Goal: Task Accomplishment & Management: Manage account settings

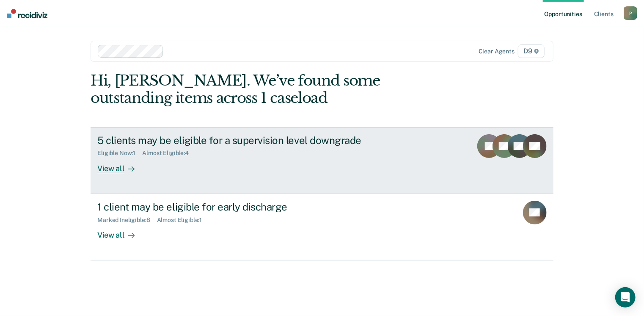
click at [103, 168] on div "View all" at bounding box center [120, 165] width 47 height 16
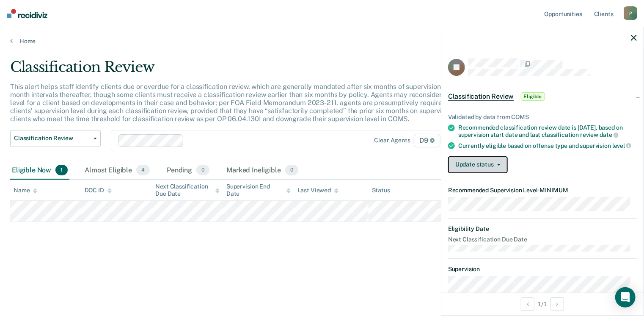
click at [498, 165] on icon "button" at bounding box center [498, 165] width 3 height 2
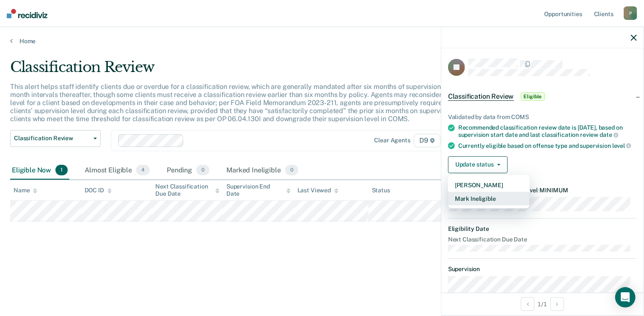
click at [484, 202] on button "Mark Ineligible" at bounding box center [489, 199] width 82 height 14
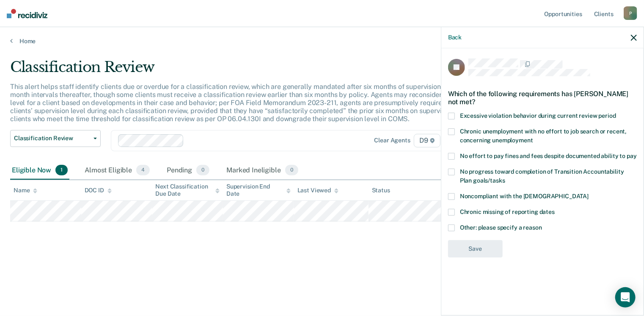
click at [454, 157] on span at bounding box center [451, 156] width 7 height 7
click at [637, 153] on input "No effort to pay fines and fees despite documented ability to pay" at bounding box center [637, 153] width 0 height 0
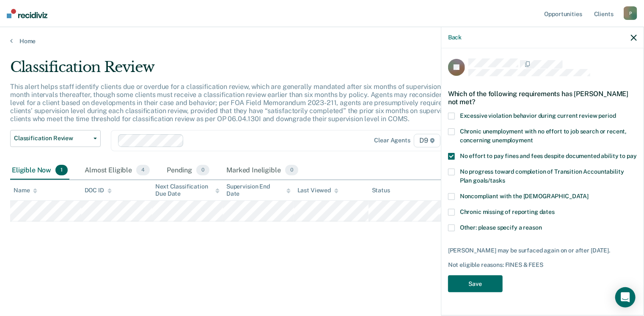
click at [452, 225] on span at bounding box center [451, 227] width 7 height 7
click at [542, 224] on input "Other: please specify a reason" at bounding box center [542, 224] width 0 height 0
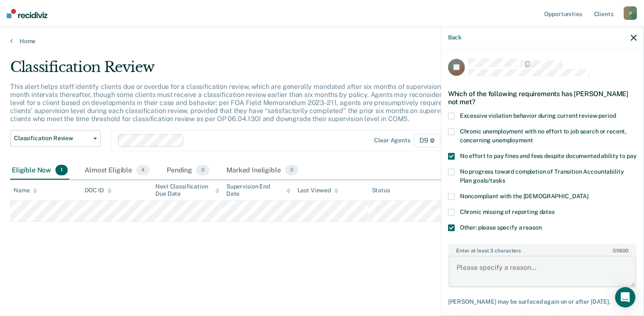
click at [490, 275] on textarea "Enter at least 3 characters 0 / 1600" at bounding box center [542, 270] width 187 height 31
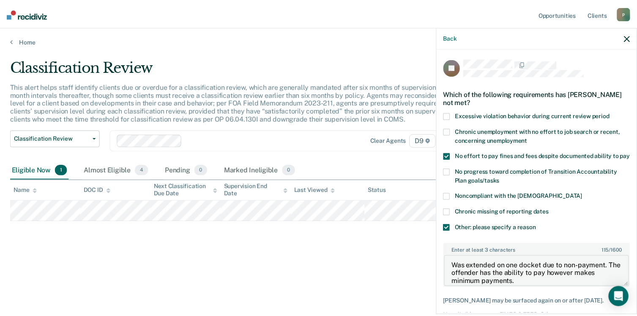
scroll to position [52, 0]
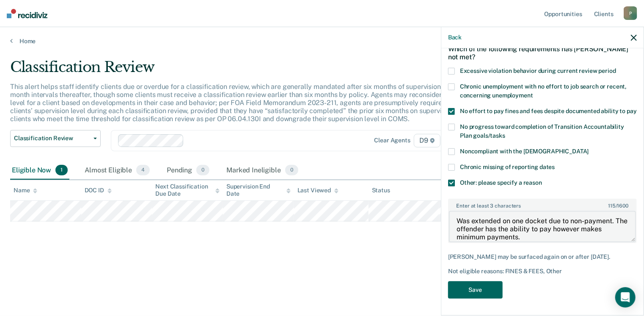
type textarea "Was extended on one docket due to non-payment. The offender has the ability to …"
click at [474, 286] on button "Save" at bounding box center [475, 289] width 55 height 17
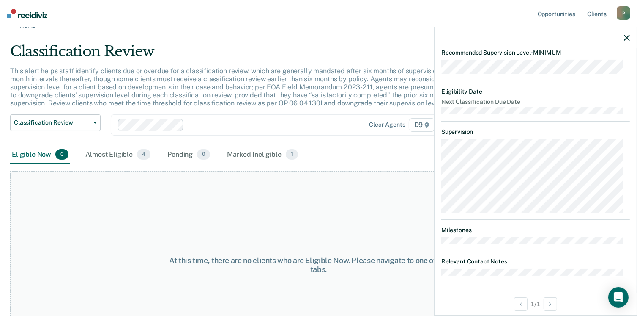
scroll to position [0, 0]
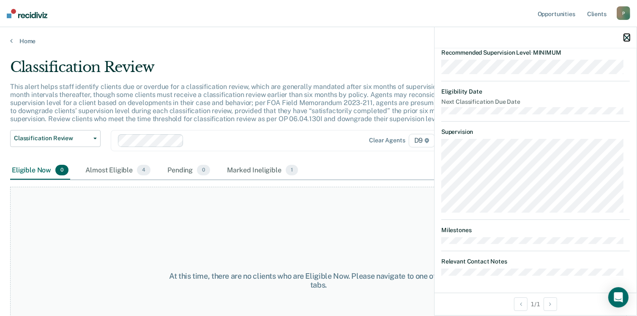
click at [628, 40] on icon "button" at bounding box center [627, 38] width 6 height 6
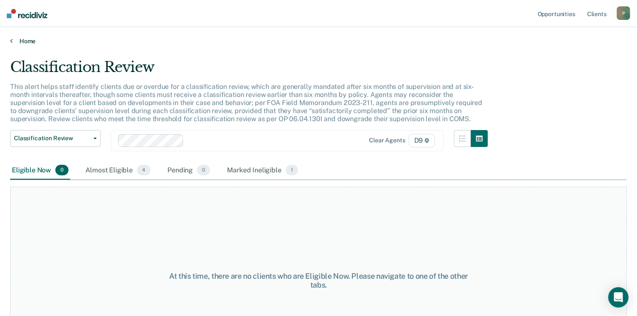
click at [30, 41] on link "Home" at bounding box center [318, 41] width 617 height 8
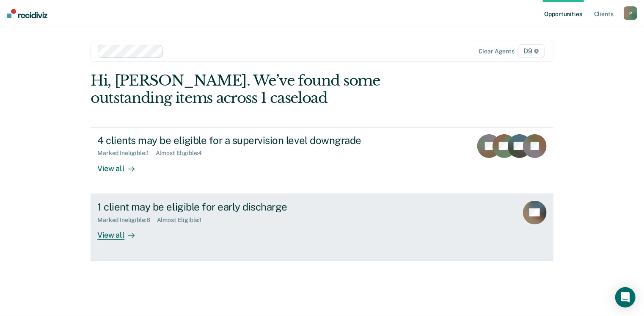
click at [118, 235] on div "View all" at bounding box center [120, 231] width 47 height 16
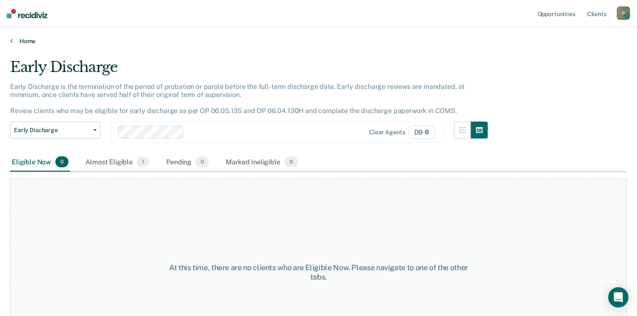
click at [25, 41] on link "Home" at bounding box center [318, 41] width 617 height 8
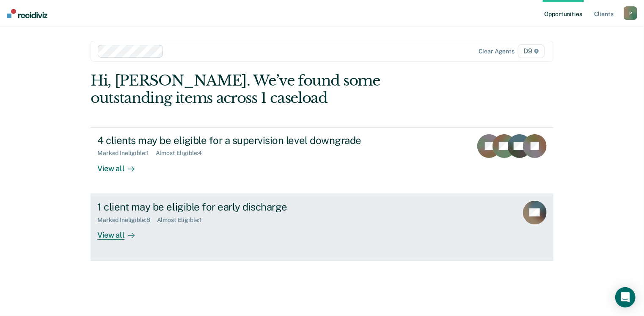
click at [120, 234] on div "View all" at bounding box center [120, 231] width 47 height 16
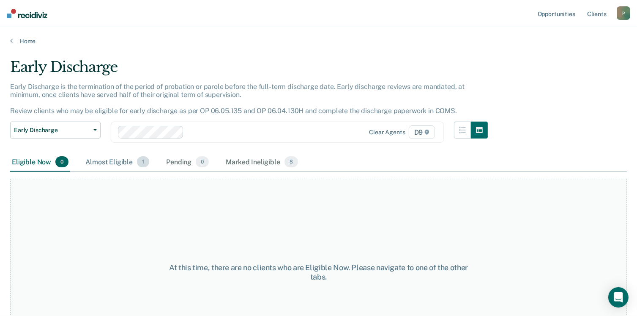
click at [119, 162] on div "Almost Eligible 1" at bounding box center [117, 162] width 67 height 19
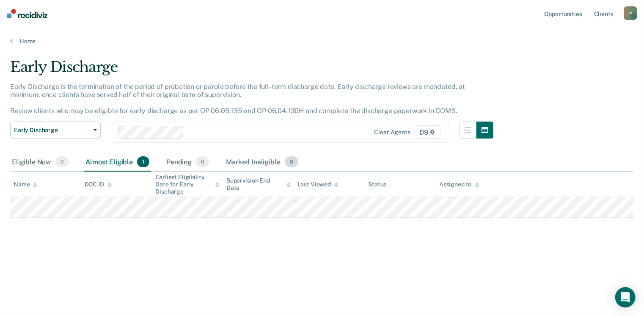
click at [263, 159] on div "Marked Ineligible 8" at bounding box center [262, 162] width 76 height 19
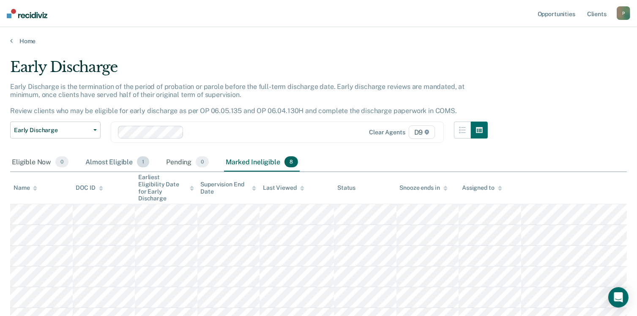
click at [115, 162] on div "Almost Eligible 1" at bounding box center [117, 162] width 67 height 19
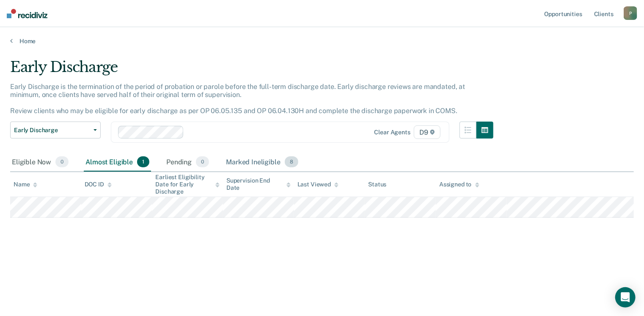
click at [238, 163] on div "Marked Ineligible 8" at bounding box center [262, 162] width 76 height 19
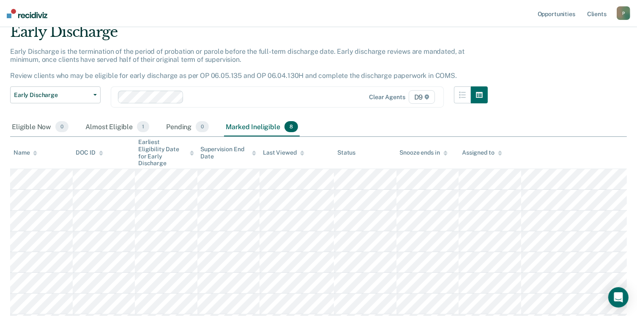
scroll to position [85, 0]
